Goal: Task Accomplishment & Management: Complete application form

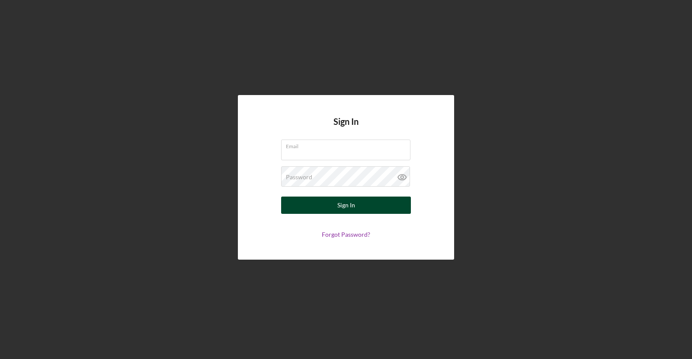
type input "[EMAIL_ADDRESS][DOMAIN_NAME]"
click at [326, 205] on button "Sign In" at bounding box center [346, 205] width 130 height 17
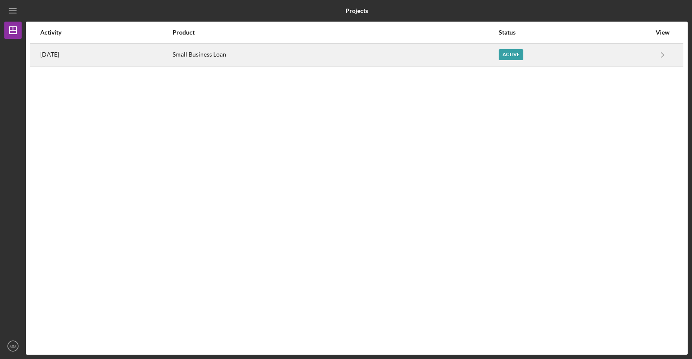
click at [225, 47] on div "Small Business Loan" at bounding box center [336, 55] width 326 height 22
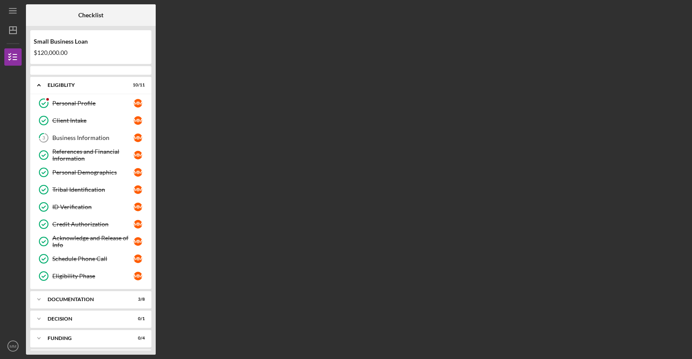
click at [225, 47] on div "Checklist Small Business Loan $120,000.00 Icon/Expander Eligiblity 10 / 11 Pers…" at bounding box center [357, 179] width 662 height 351
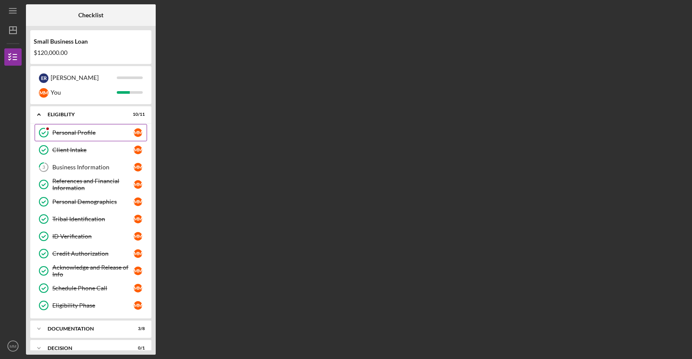
click at [92, 133] on div "Personal Profile" at bounding box center [92, 132] width 81 height 7
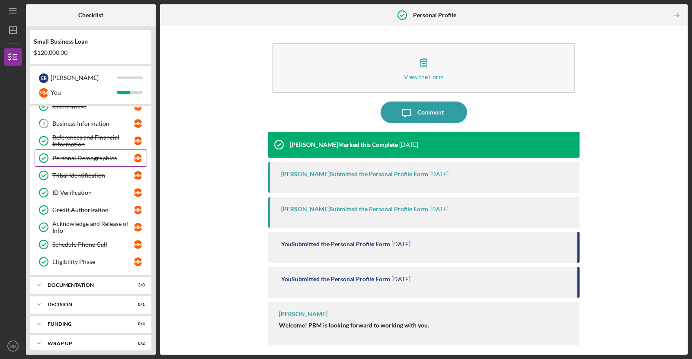
scroll to position [46, 0]
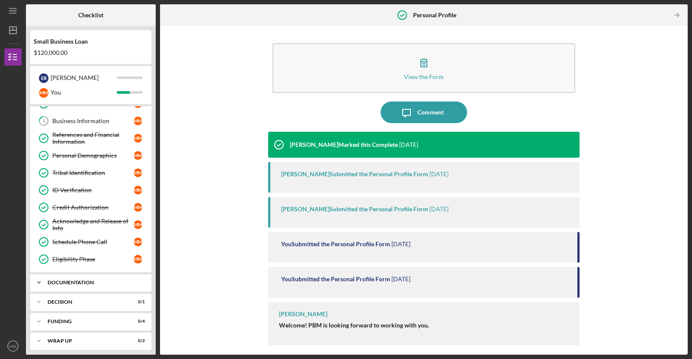
click at [44, 276] on icon "Icon/Expander" at bounding box center [38, 282] width 17 height 17
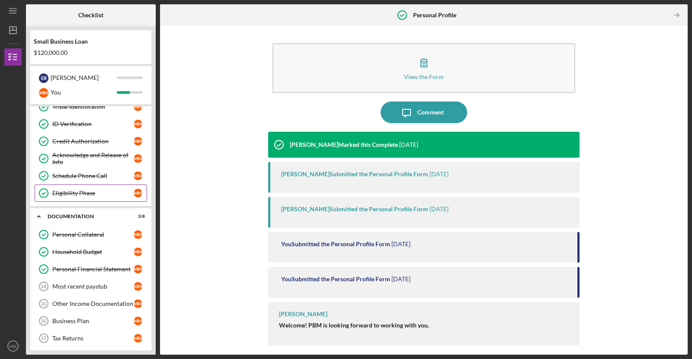
scroll to position [114, 0]
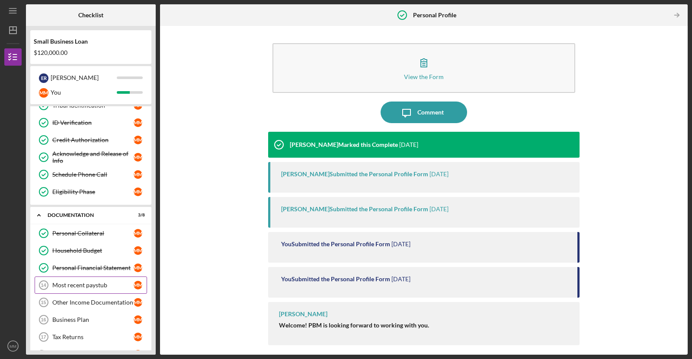
click at [107, 283] on div "Most recent paystub" at bounding box center [92, 285] width 81 height 7
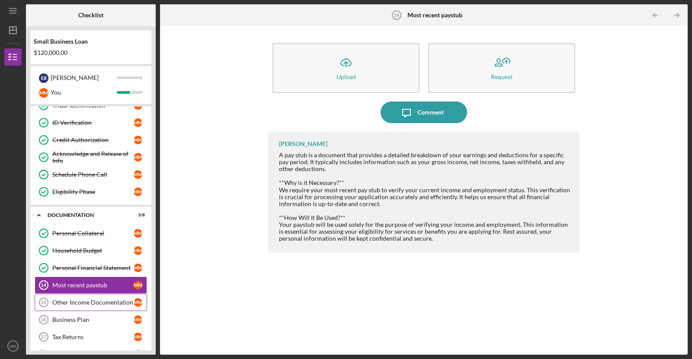
click at [102, 294] on link "Other Income Documentation 15 Other Income Documentation M M" at bounding box center [91, 302] width 112 height 17
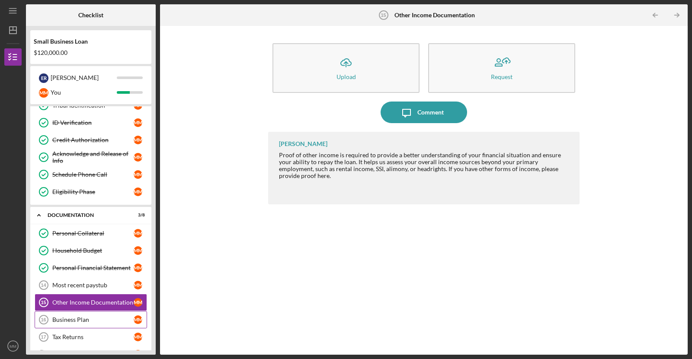
click at [75, 321] on link "Business Plan 16 Business Plan M M" at bounding box center [91, 319] width 112 height 17
